Goal: Download file/media

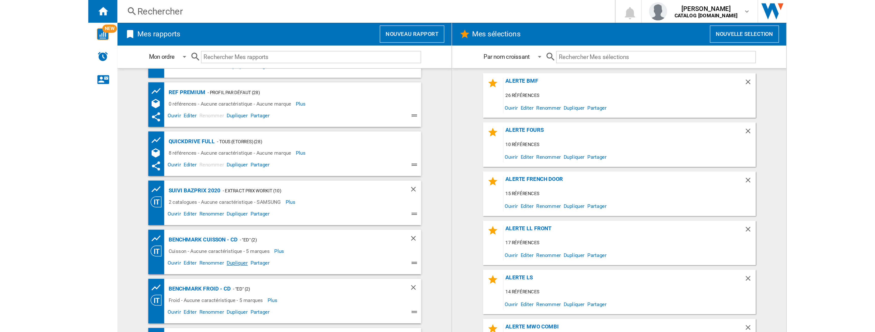
scroll to position [51, 0]
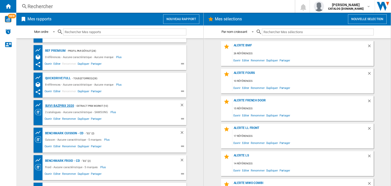
click at [68, 105] on div "Suivi Bazprix 2020" at bounding box center [59, 106] width 30 height 6
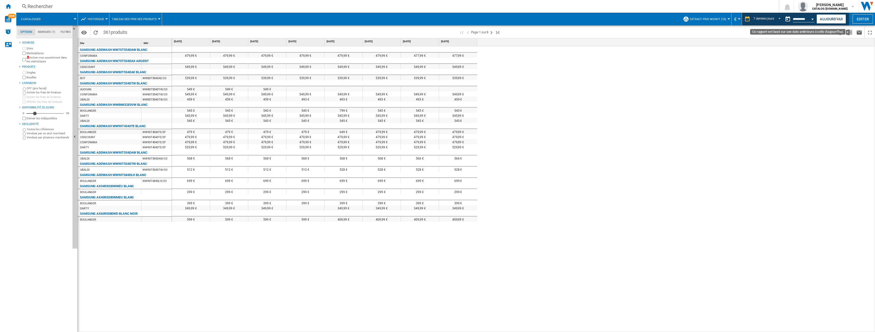
click at [391, 21] on button "Open calendar" at bounding box center [813, 18] width 9 height 9
click at [391, 71] on span "21" at bounding box center [861, 69] width 10 height 10
type input "**********"
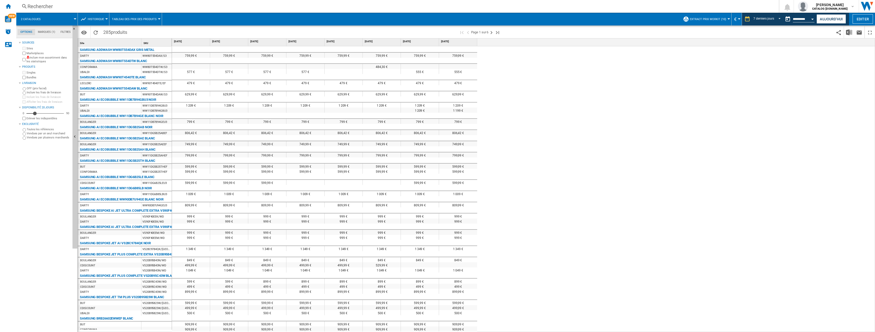
click at [67, 32] on md-tab-item "Filtres" at bounding box center [66, 32] width 16 height 6
click at [25, 32] on md-tab-item "Options" at bounding box center [27, 32] width 18 height 6
click at [391, 33] on img "Télécharger au format Excel" at bounding box center [849, 32] width 6 height 6
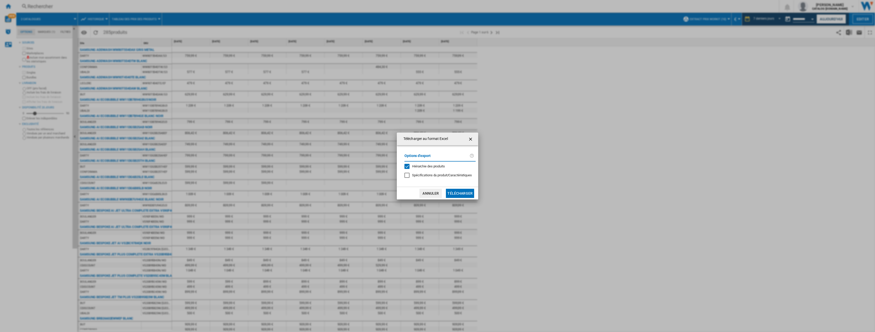
click at [391, 186] on button "Annuler" at bounding box center [431, 193] width 22 height 9
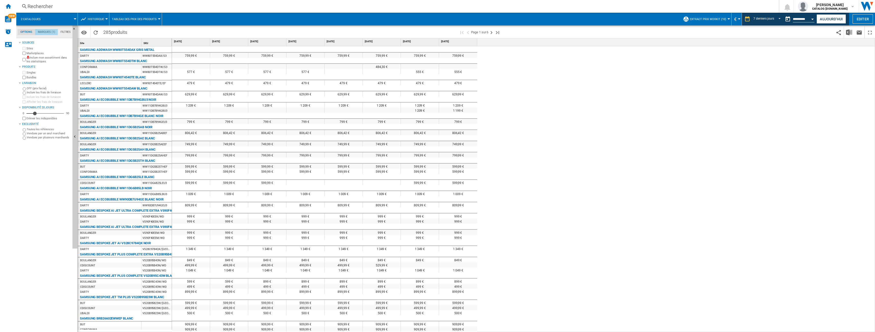
click at [49, 33] on md-tab-item "Marques (1)" at bounding box center [46, 32] width 23 height 6
click at [62, 32] on md-tab-item "Filtres" at bounding box center [66, 32] width 16 height 6
click at [30, 32] on md-tab-item "Options" at bounding box center [27, 32] width 18 height 6
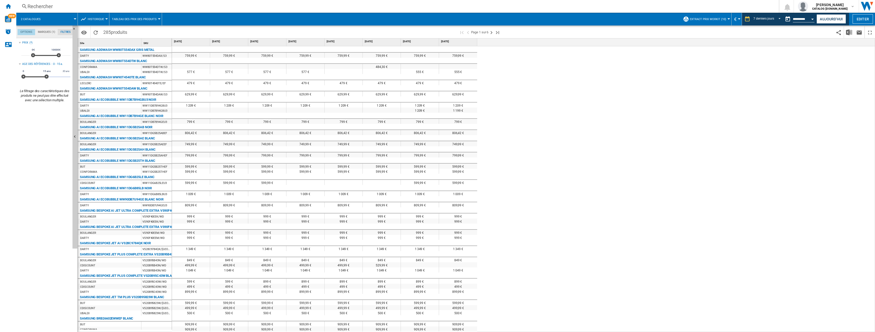
scroll to position [6, 0]
click at [96, 32] on ng-md-icon "Recharger" at bounding box center [96, 33] width 6 height 6
click at [47, 30] on md-tab-item "Marques (1)" at bounding box center [46, 32] width 23 height 6
click at [30, 32] on md-tab-item "Options" at bounding box center [27, 32] width 18 height 6
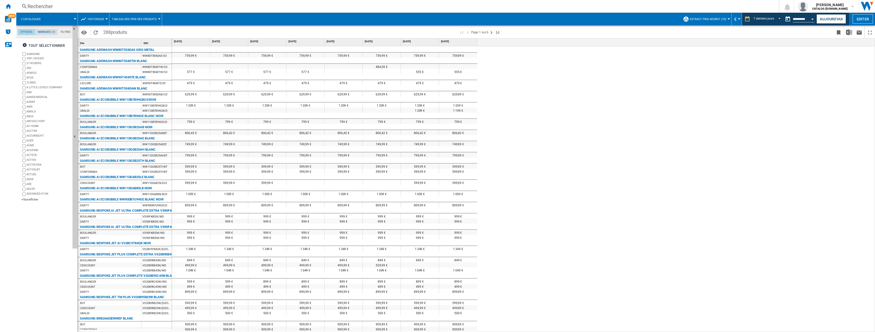
scroll to position [6, 0]
click at [391, 34] on img "Télécharger au format Excel" at bounding box center [849, 32] width 6 height 6
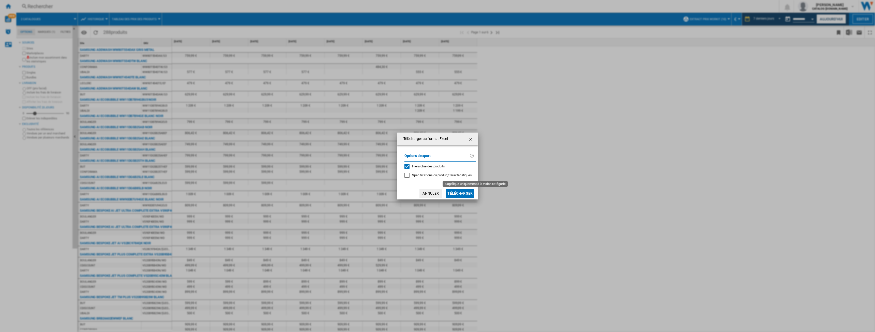
click at [391, 174] on span "Spécifications du produit/Caractéristiques" at bounding box center [442, 175] width 60 height 4
click at [391, 186] on button "Télécharger" at bounding box center [460, 193] width 28 height 9
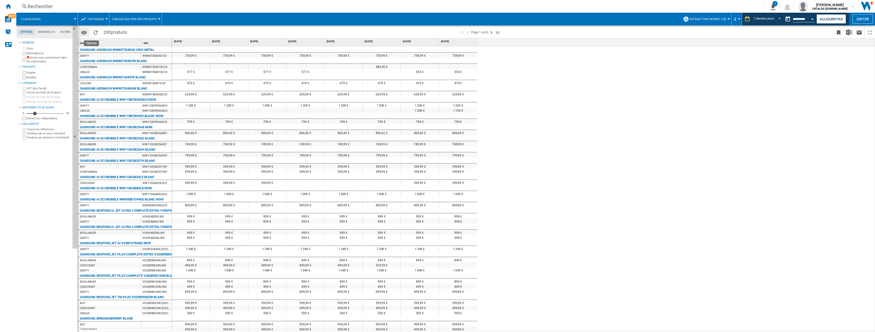
click at [85, 33] on md-icon "Options" at bounding box center [84, 33] width 6 height 6
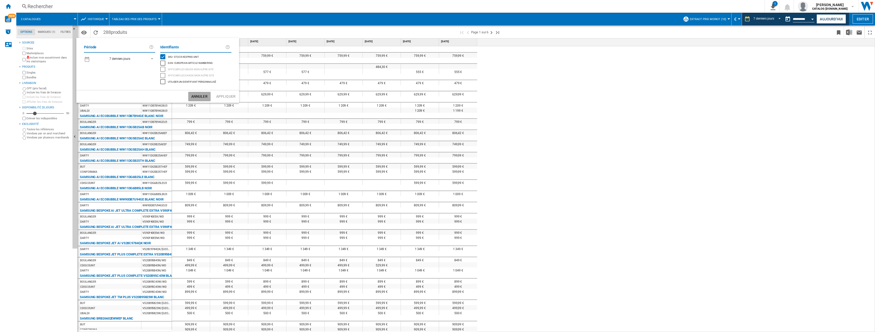
click at [197, 96] on button "Annuler" at bounding box center [199, 96] width 22 height 9
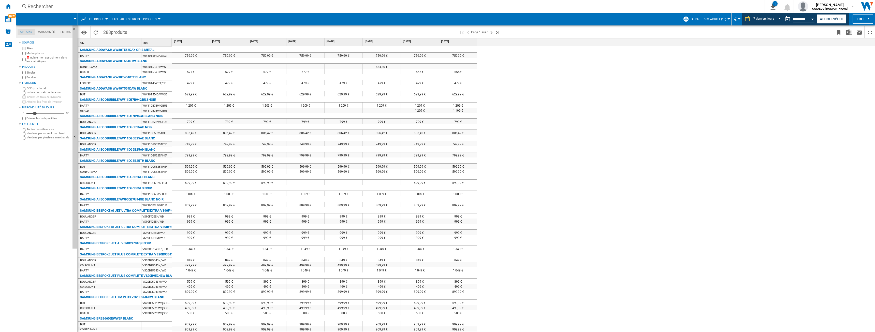
click at [75, 19] on div at bounding box center [75, 18] width 3 height 1
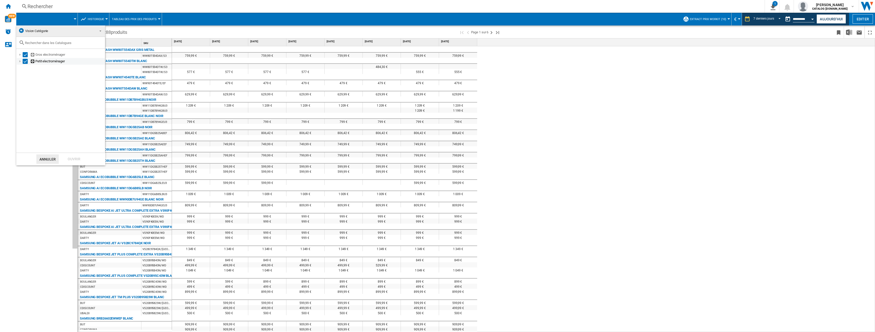
click at [18, 62] on div at bounding box center [20, 61] width 5 height 5
click at [24, 69] on div at bounding box center [25, 67] width 5 height 5
click at [24, 128] on div at bounding box center [25, 127] width 5 height 5
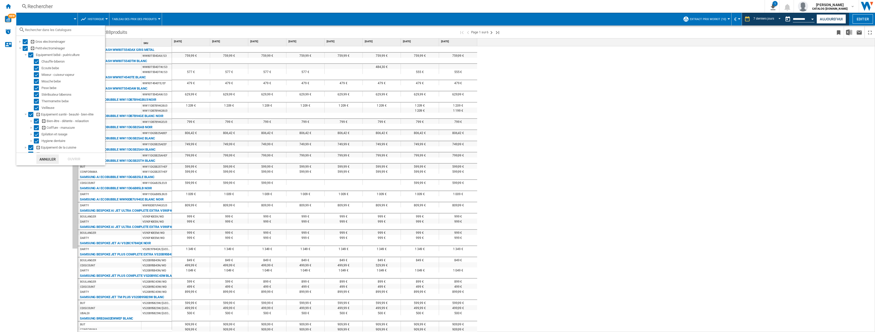
scroll to position [18, 0]
click at [24, 149] on div at bounding box center [25, 149] width 5 height 5
click at [44, 103] on ng-md-icon at bounding box center [43, 103] width 5 height 5
click at [54, 160] on button "Annuler" at bounding box center [47, 158] width 22 height 9
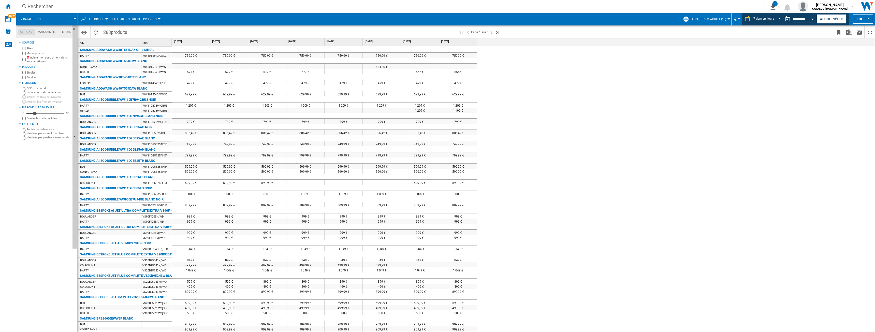
click at [44, 173] on div "Sources Sites Marketplaces Inclure mon assortiment dans les statistiques Produi…" at bounding box center [45, 185] width 52 height 293
